Goal: Information Seeking & Learning: Learn about a topic

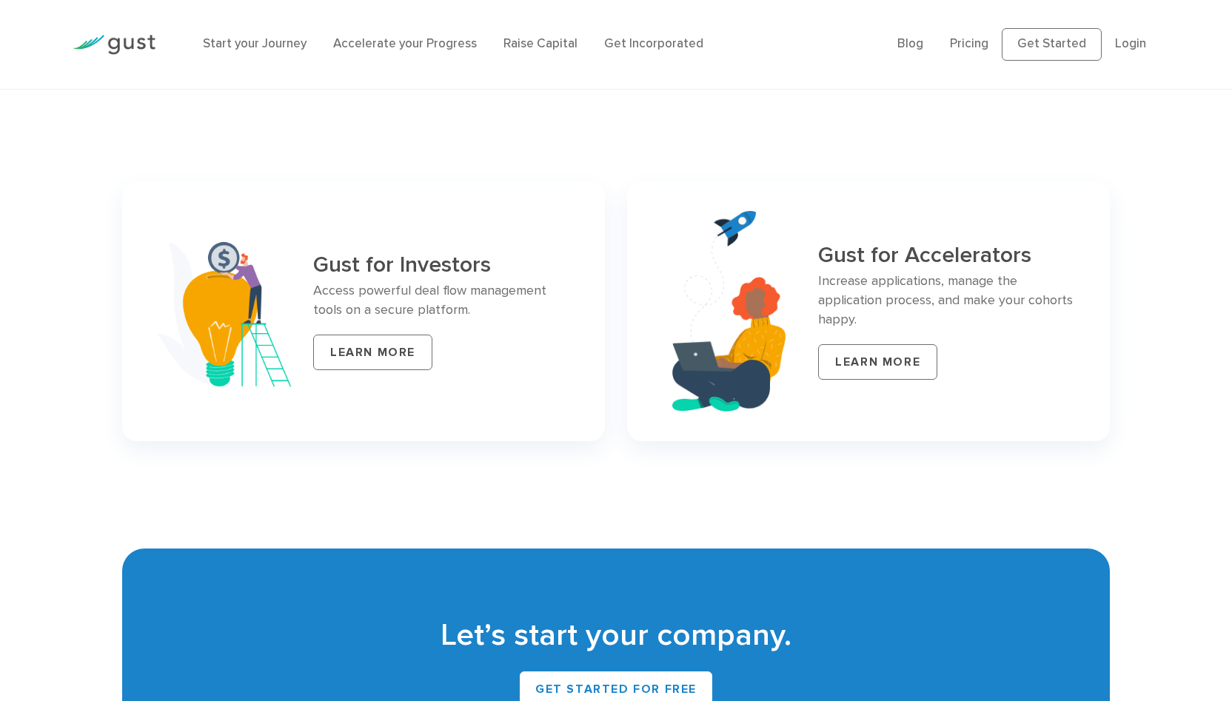
scroll to position [6078, 0]
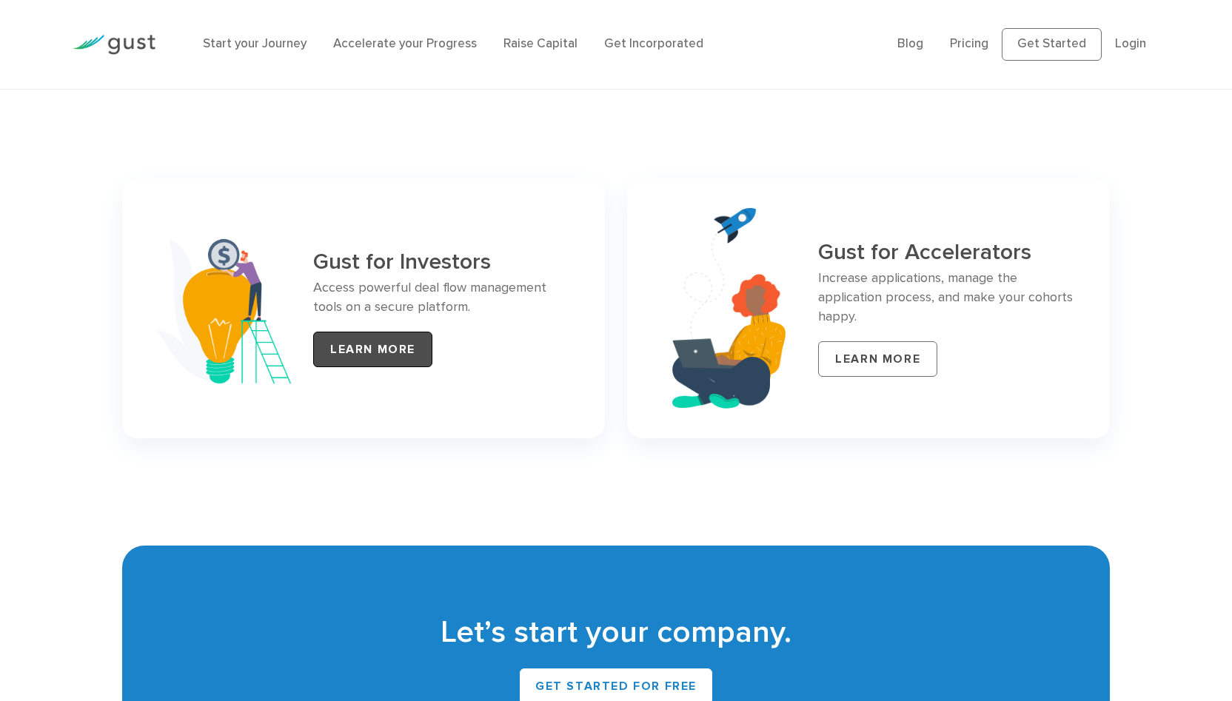
click at [355, 343] on link "LEARN MORE" at bounding box center [372, 350] width 119 height 36
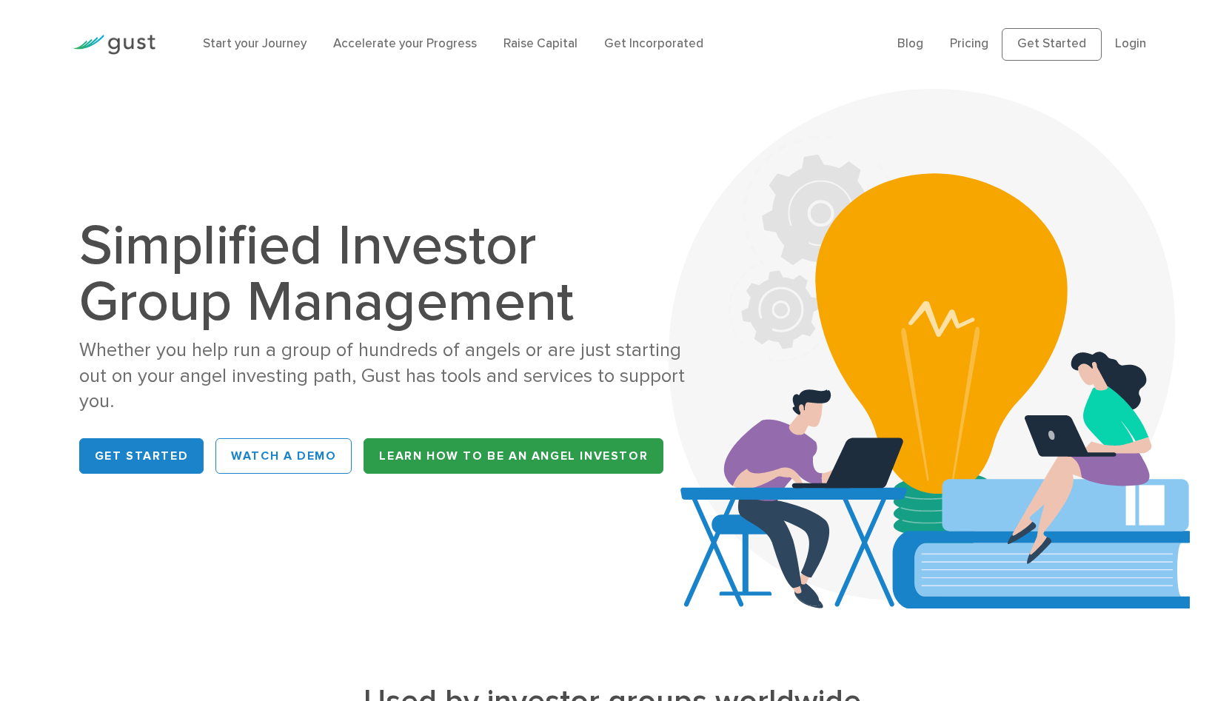
click at [455, 450] on link "Learn How to be an Angel Investor" at bounding box center [514, 456] width 300 height 36
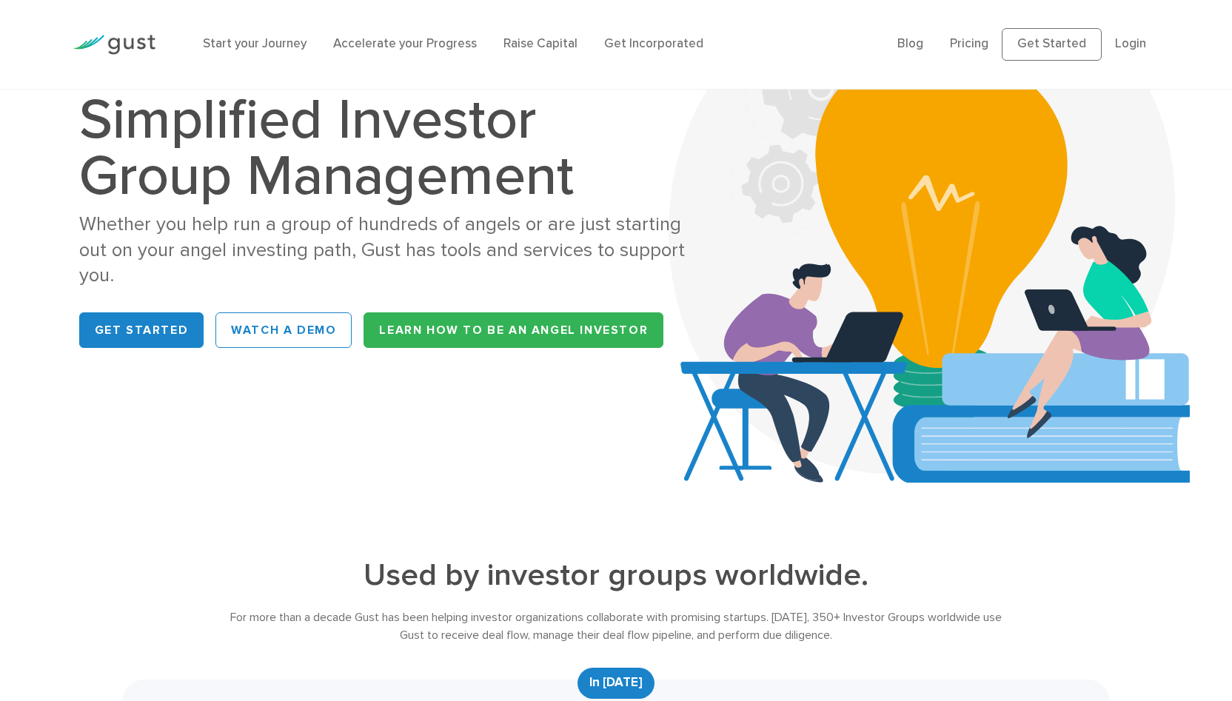
scroll to position [144, 0]
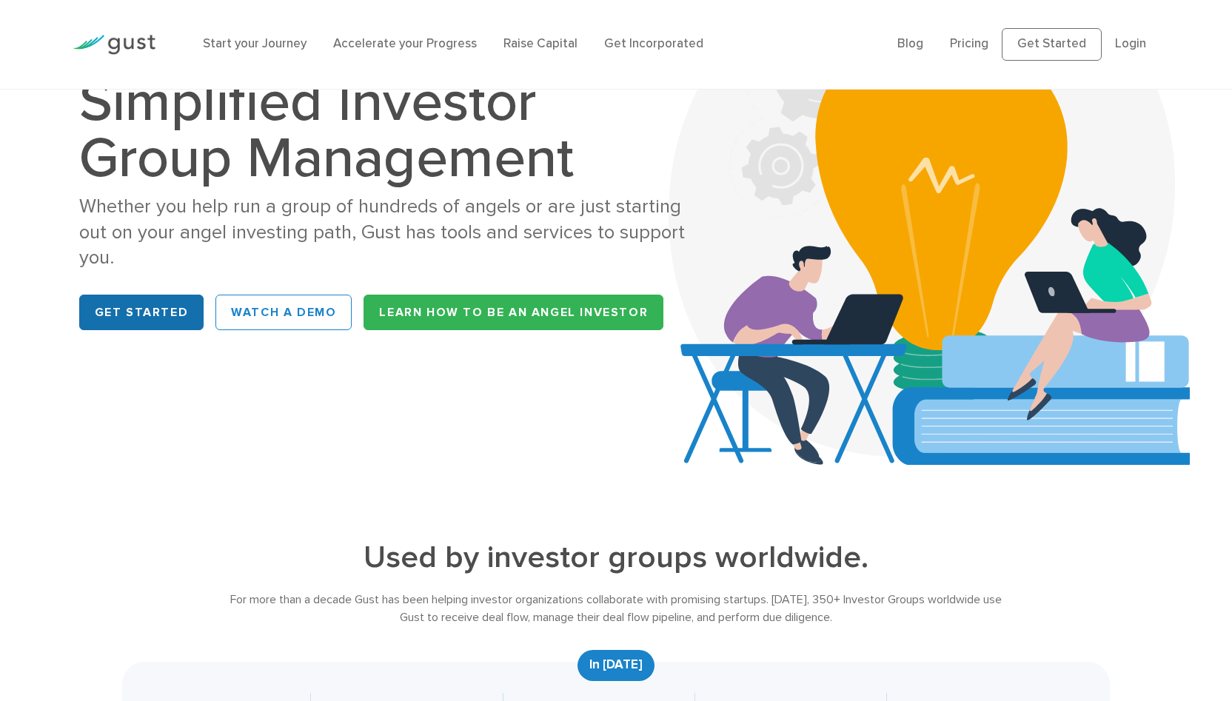
click at [176, 315] on link "Get Started" at bounding box center [141, 313] width 125 height 36
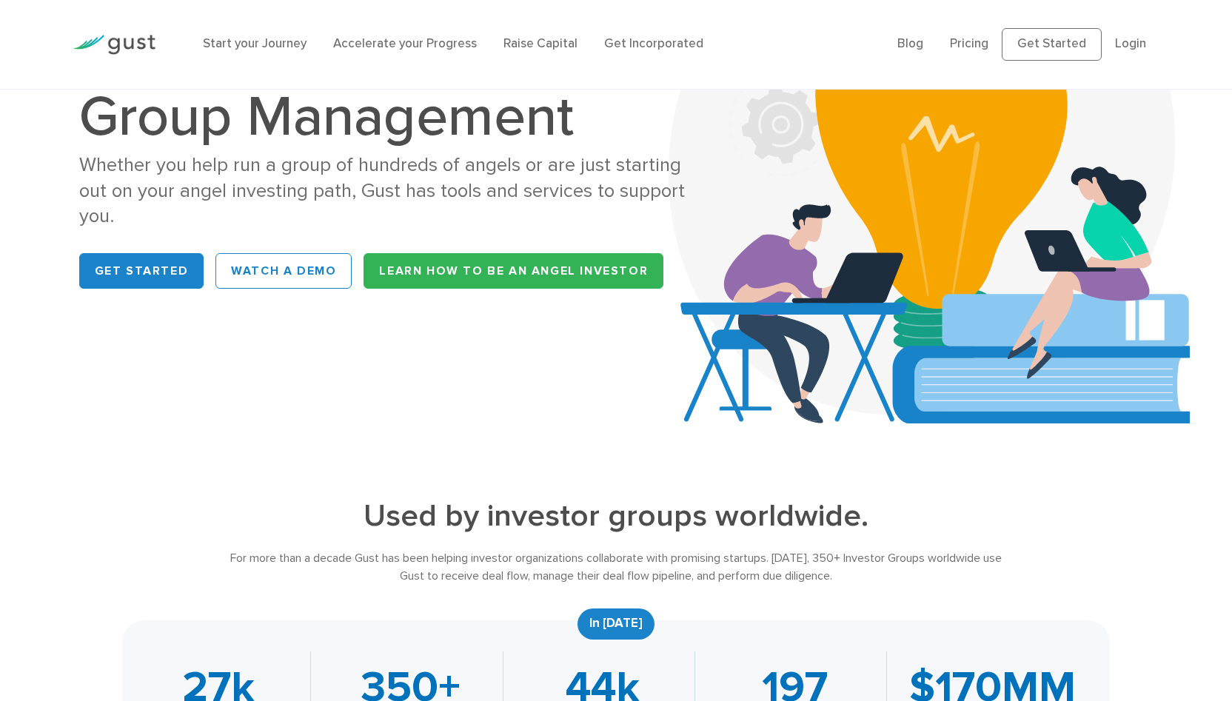
scroll to position [0, 0]
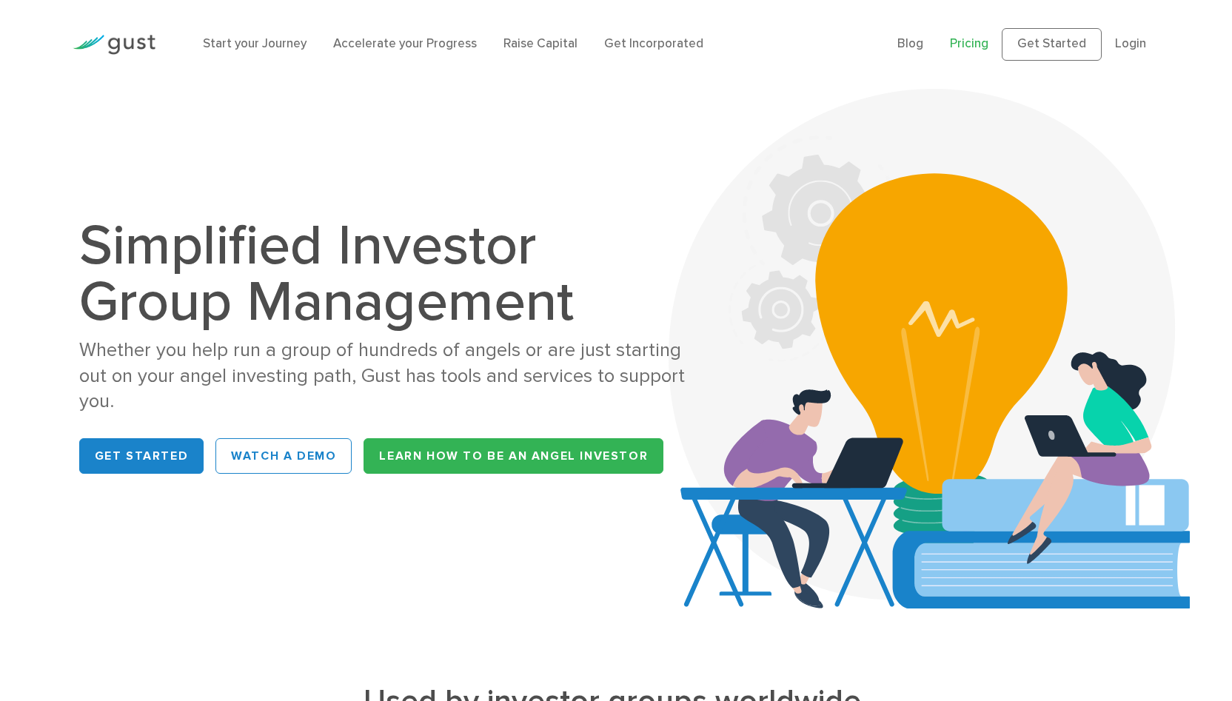
click at [977, 43] on link "Pricing" at bounding box center [969, 43] width 39 height 15
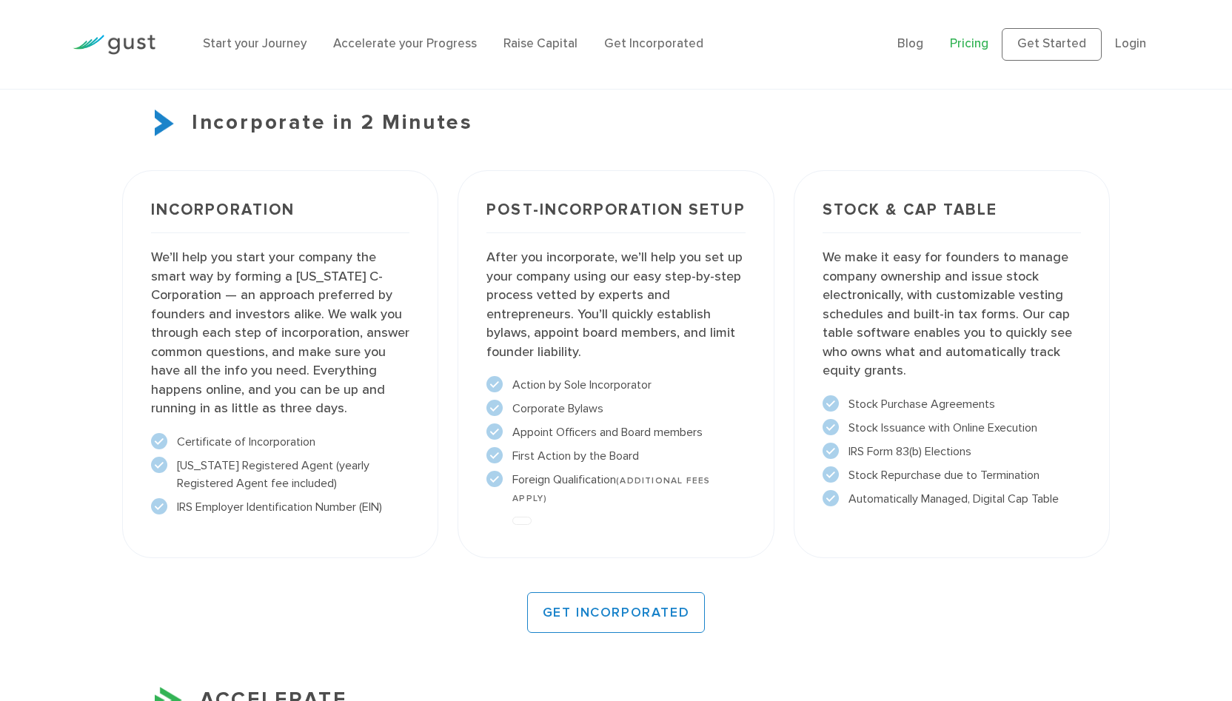
scroll to position [1069, 0]
